Goal: Task Accomplishment & Management: Use online tool/utility

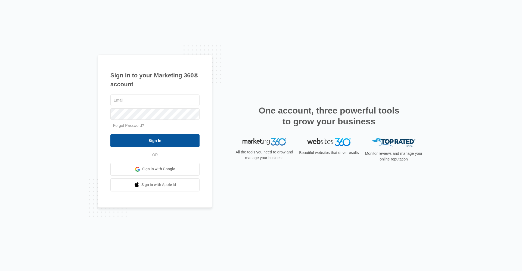
type input "[EMAIL_ADDRESS][DOMAIN_NAME]"
click at [113, 137] on input "Sign In" at bounding box center [154, 140] width 89 height 13
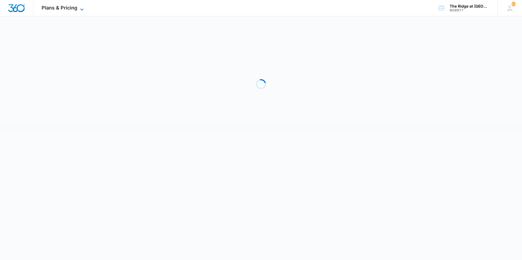
click at [73, 6] on span "Plans & Pricing" at bounding box center [60, 8] width 36 height 6
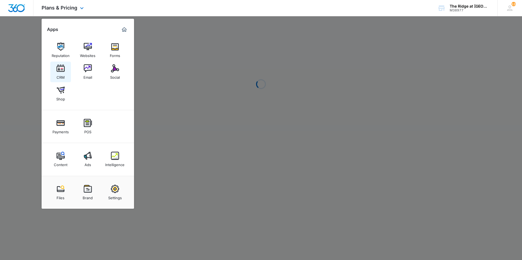
click at [66, 65] on link "CRM" at bounding box center [60, 72] width 21 height 21
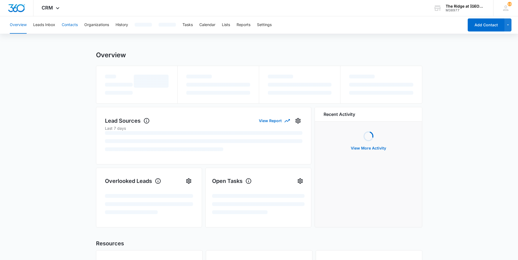
click at [62, 25] on button "Contacts" at bounding box center [70, 24] width 16 height 17
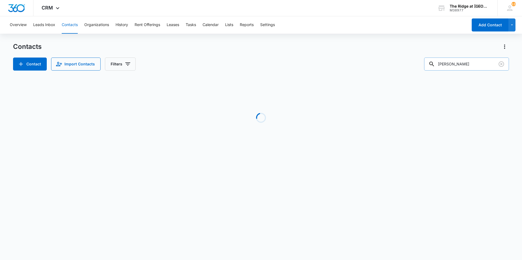
click at [465, 64] on input "[PERSON_NAME]" at bounding box center [466, 64] width 85 height 13
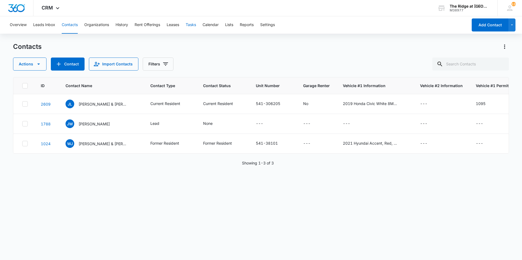
click at [187, 23] on button "Tasks" at bounding box center [191, 24] width 10 height 17
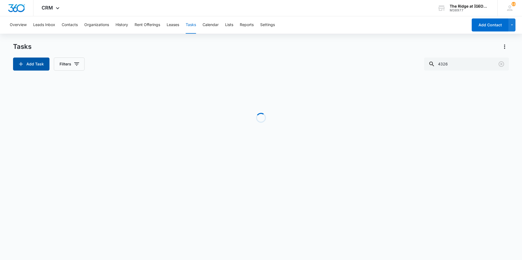
click at [40, 69] on button "Add Task" at bounding box center [31, 64] width 36 height 13
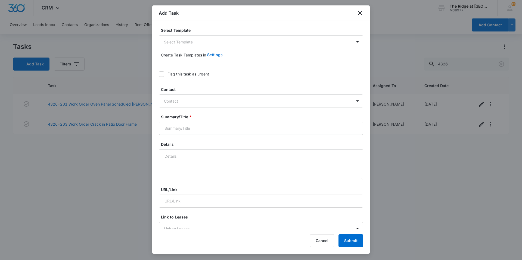
click at [218, 33] on div "Select Template Select Template" at bounding box center [261, 37] width 204 height 21
click at [215, 42] on body "CRM Apps Reputation Websites Forms CRM Email Social Shop Payments POS Content A…" at bounding box center [261, 130] width 522 height 260
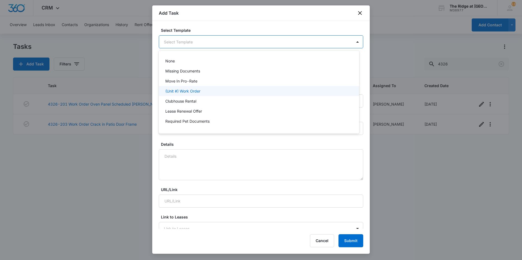
click at [189, 96] on div "(Unit #) Work Order" at bounding box center [259, 91] width 200 height 10
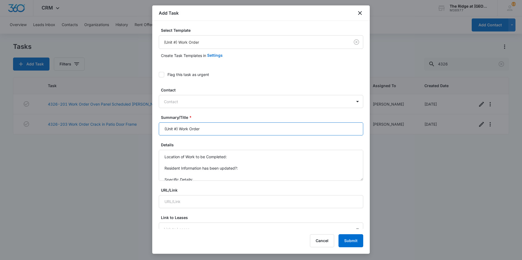
drag, startPoint x: 178, startPoint y: 128, endPoint x: 105, endPoint y: 139, distance: 73.4
click at [105, 139] on body "CRM Apps Reputation Websites Forms CRM Email Social Shop Payments POS Content A…" at bounding box center [261, 130] width 522 height 260
type input "4366 South Breezeway Work Order"
click at [257, 158] on textarea "South breezeway stairs are wobbly. Specifically," at bounding box center [261, 165] width 204 height 31
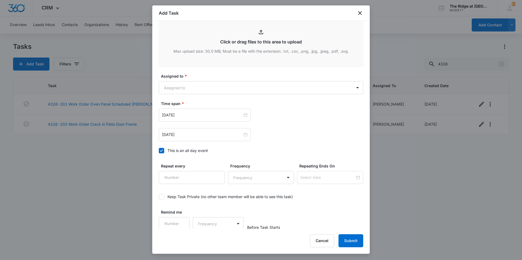
scroll to position [294, 0]
type textarea "South breezeway stairs are wobbly. Specifically, the 3rd floor staircase"
click at [249, 85] on body "CRM Apps Reputation Websites Forms CRM Email Social Shop Payments POS Content A…" at bounding box center [261, 130] width 522 height 260
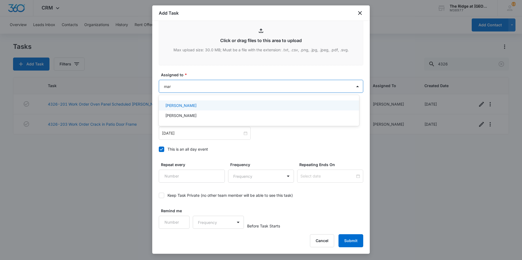
type input "mari"
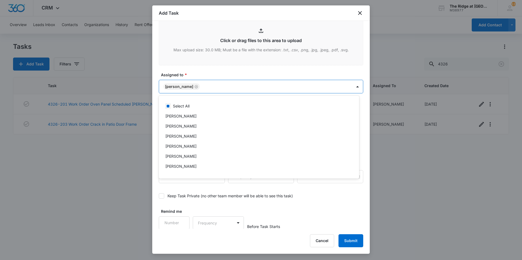
click at [249, 85] on div at bounding box center [261, 130] width 522 height 260
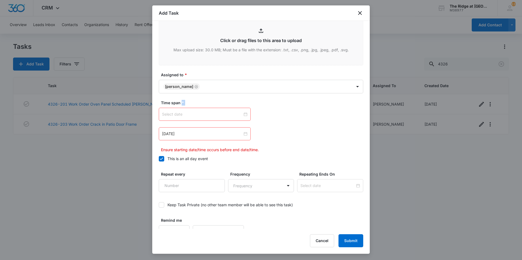
click at [245, 114] on div at bounding box center [204, 114] width 85 height 6
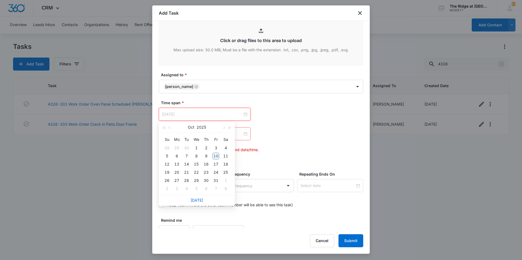
type input "[DATE]"
click at [199, 206] on div "[DATE]" at bounding box center [197, 200] width 76 height 11
click at [199, 202] on link "[DATE]" at bounding box center [197, 200] width 13 height 5
type input "[DATE]"
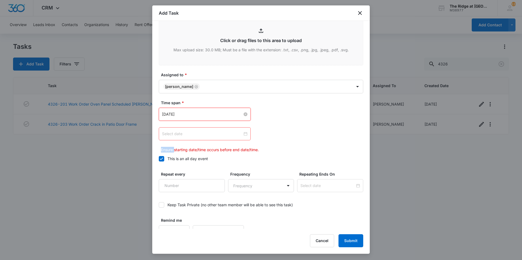
click at [242, 134] on div at bounding box center [204, 134] width 85 height 6
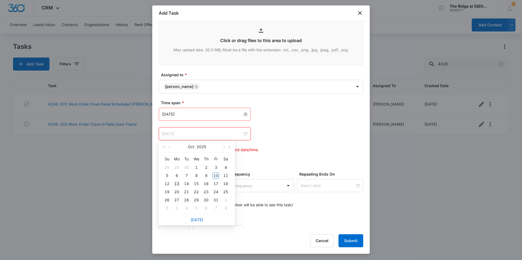
type input "[DATE]"
click at [174, 183] on div "13" at bounding box center [176, 184] width 7 height 7
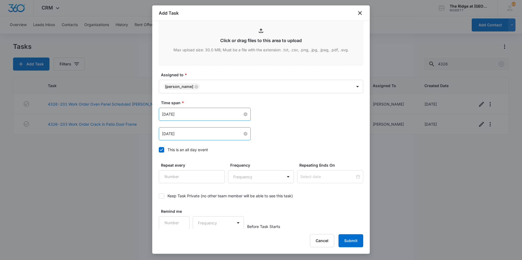
click at [316, 118] on div "[DATE] [DATE] Su Mo Tu We Th Fr Sa 28 29 30 1 2 3 4 5 6 7 8 9 10 11 12 13 14 15…" at bounding box center [261, 114] width 204 height 13
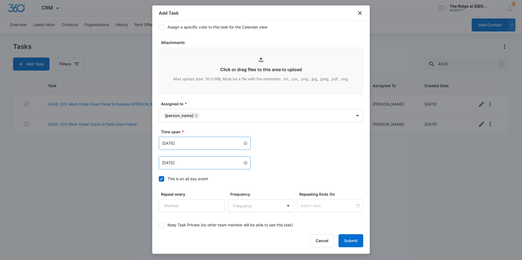
scroll to position [294, 0]
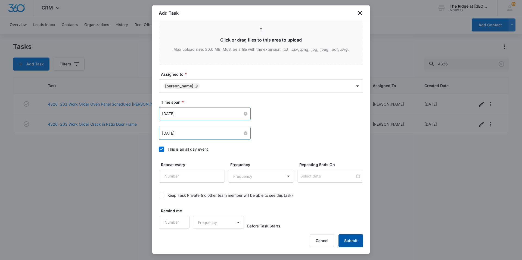
click at [344, 239] on button "Submit" at bounding box center [350, 241] width 25 height 13
